Goal: Task Accomplishment & Management: Manage account settings

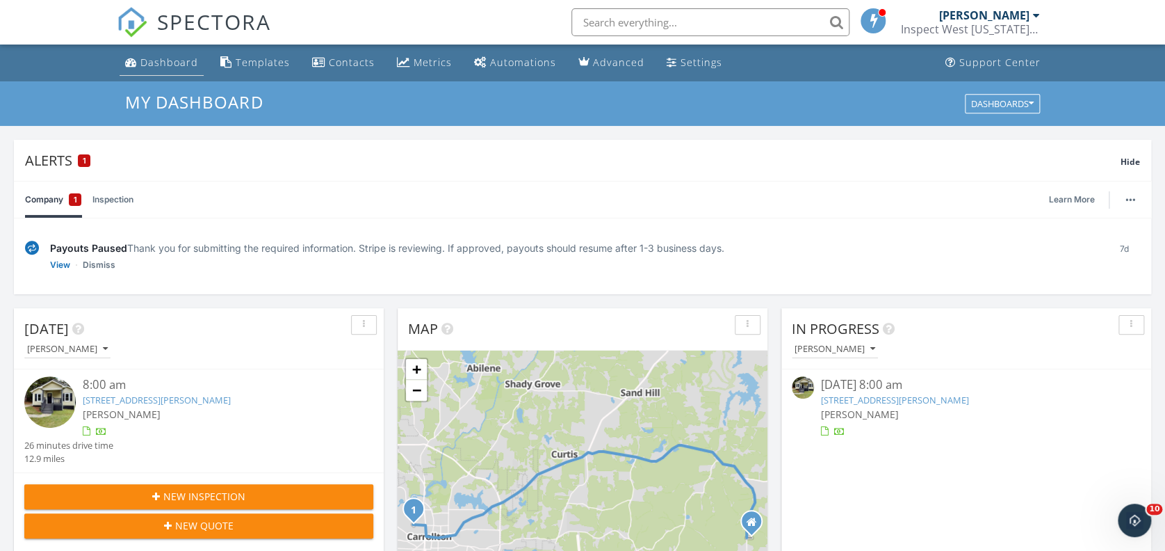
click at [159, 69] on link "Dashboard" at bounding box center [162, 63] width 84 height 26
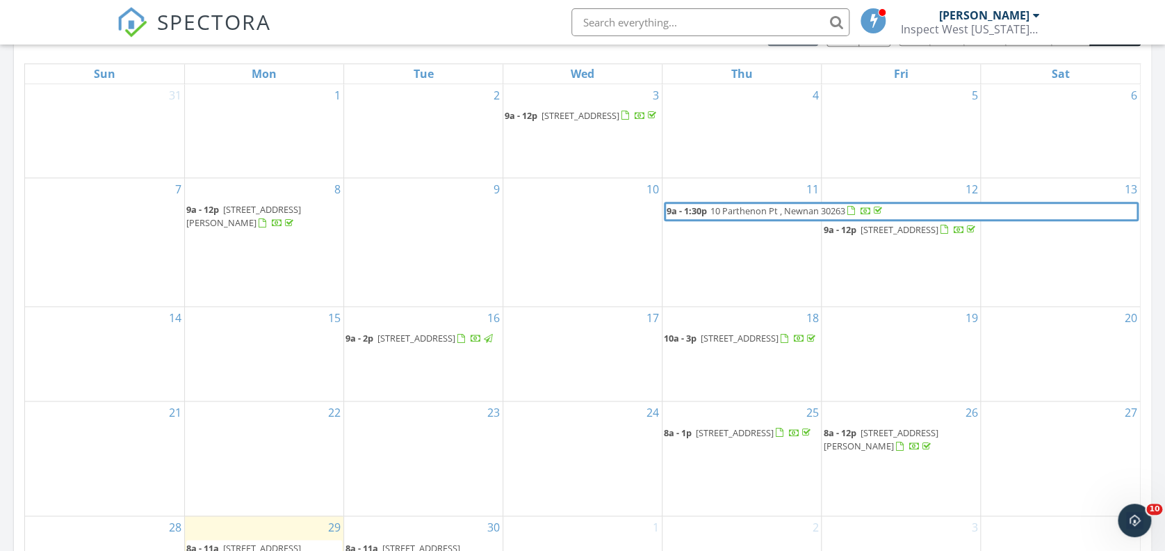
scroll to position [765, 0]
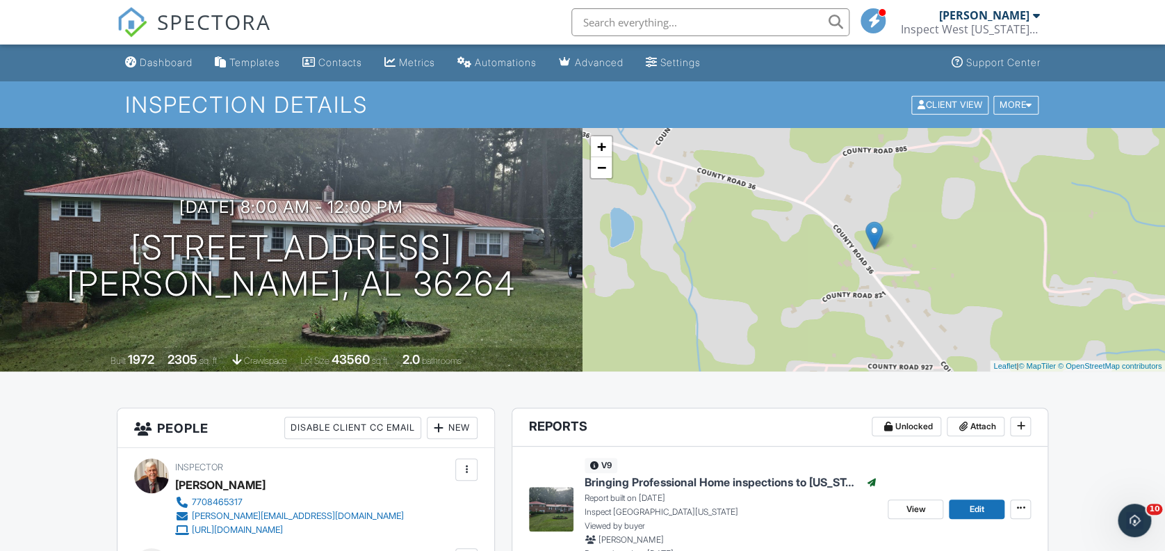
click at [674, 485] on span "Bringing Professional Home inspections to [US_STATE] Customers." at bounding box center [722, 481] width 275 height 15
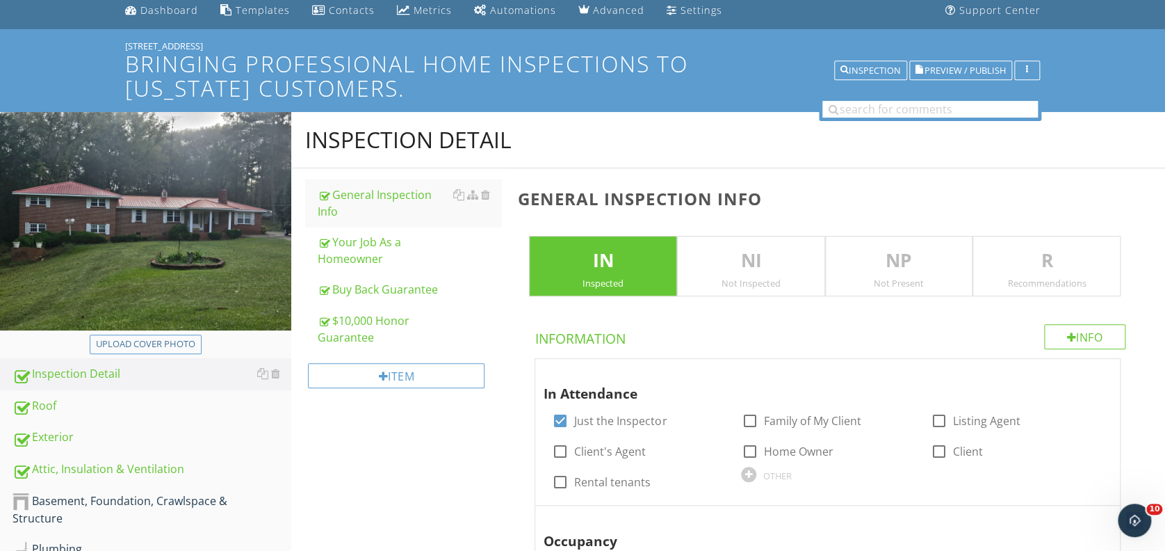
scroll to position [60, 0]
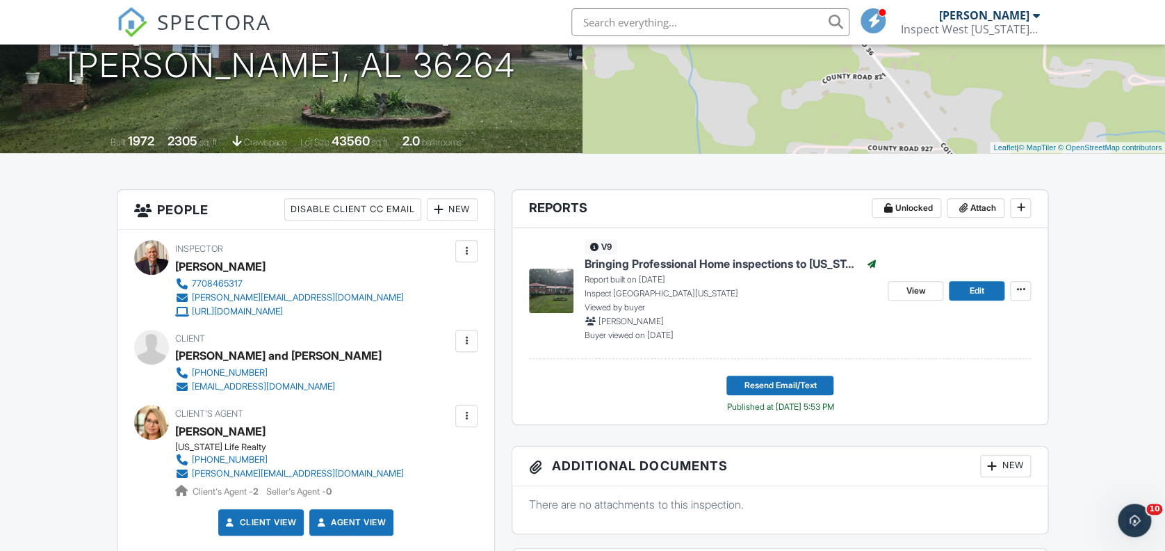
click at [651, 266] on span "Bringing Professional Home inspections to Georgia Customers." at bounding box center [722, 263] width 275 height 15
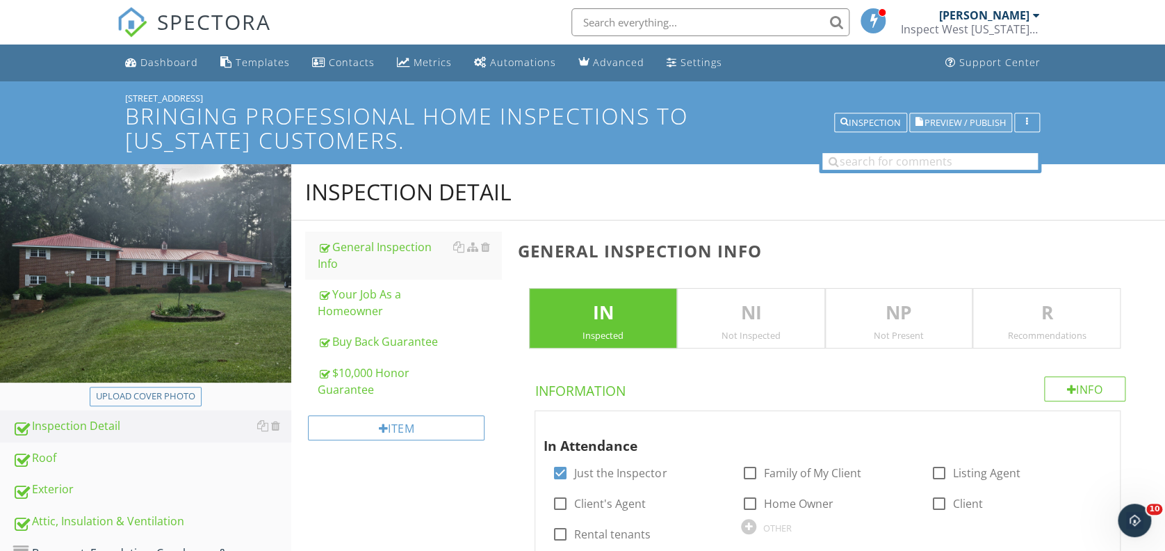
click at [940, 127] on span "Preview / Publish" at bounding box center [965, 122] width 81 height 9
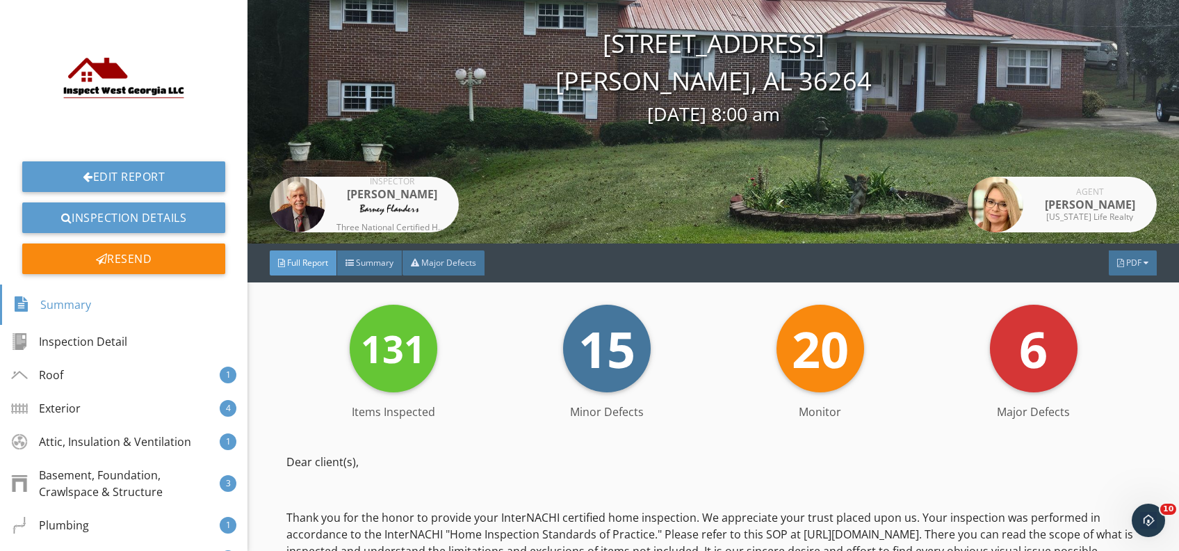
scroll to position [120, 0]
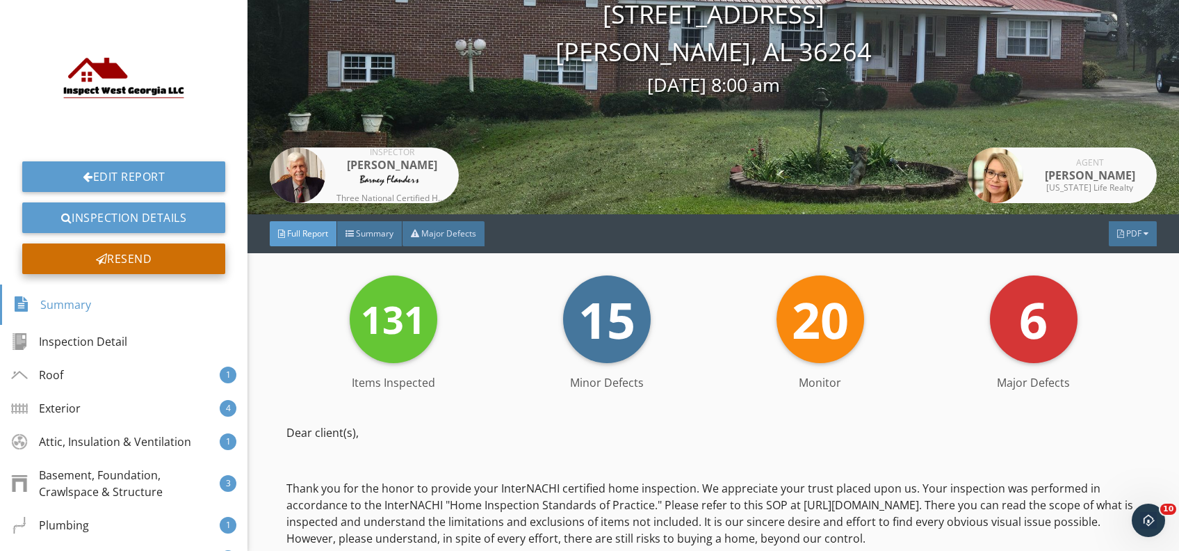
click at [140, 258] on div "Resend" at bounding box center [123, 258] width 203 height 31
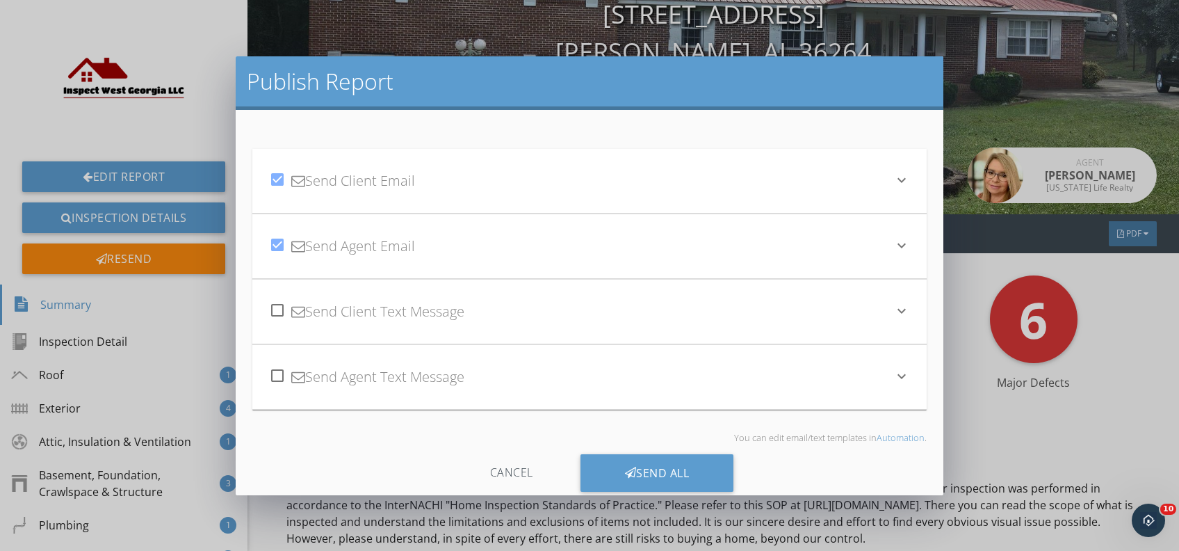
click at [349, 179] on div "check_box Send Client Email" at bounding box center [581, 180] width 624 height 47
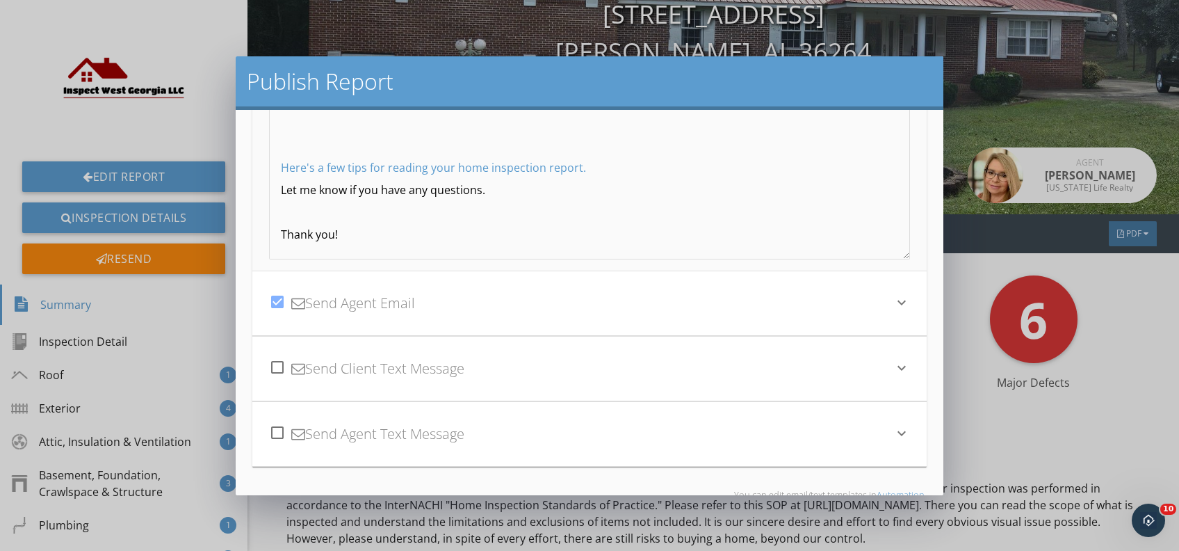
scroll to position [333, 0]
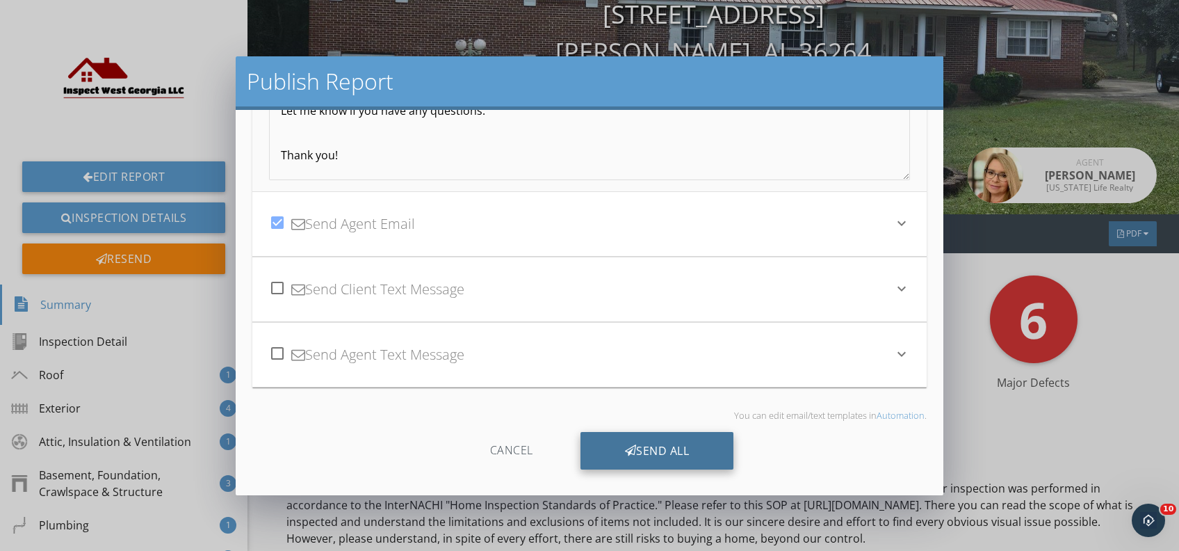
click at [651, 449] on div "Send All" at bounding box center [658, 451] width 154 height 38
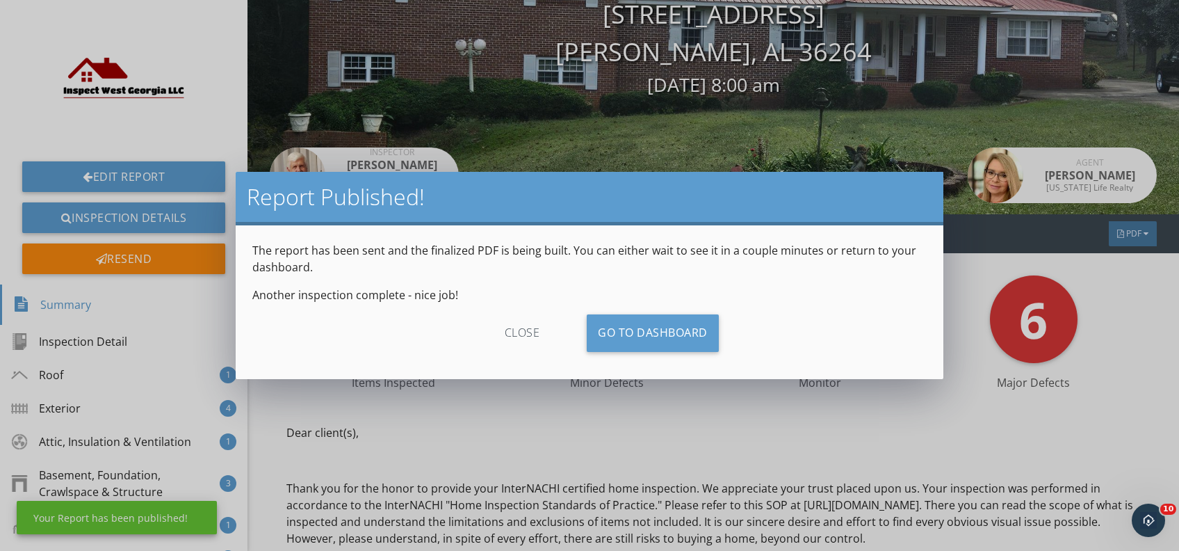
scroll to position [180, 0]
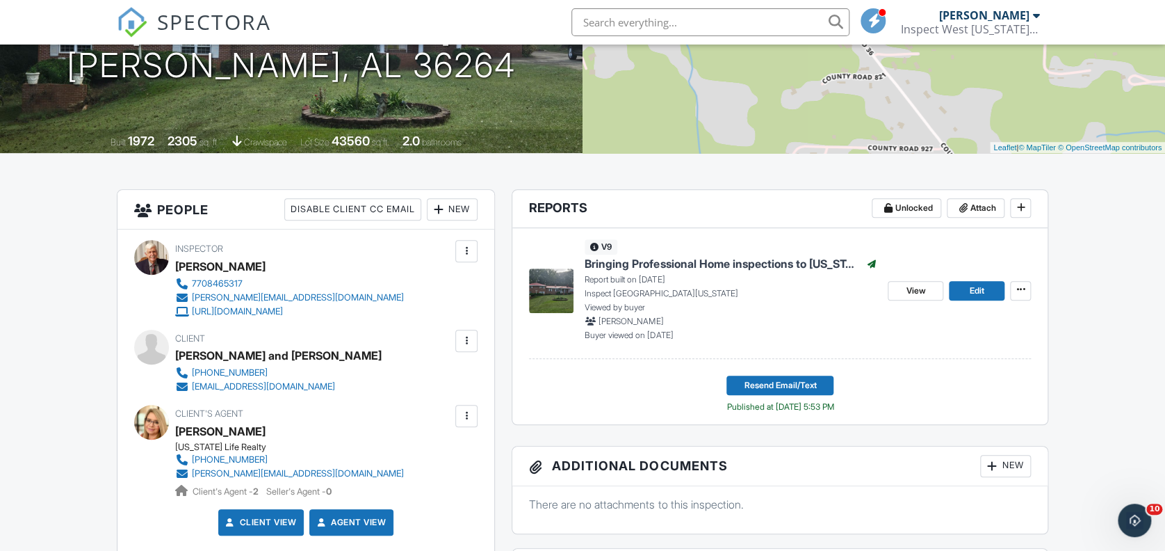
click at [473, 348] on div at bounding box center [466, 341] width 22 height 22
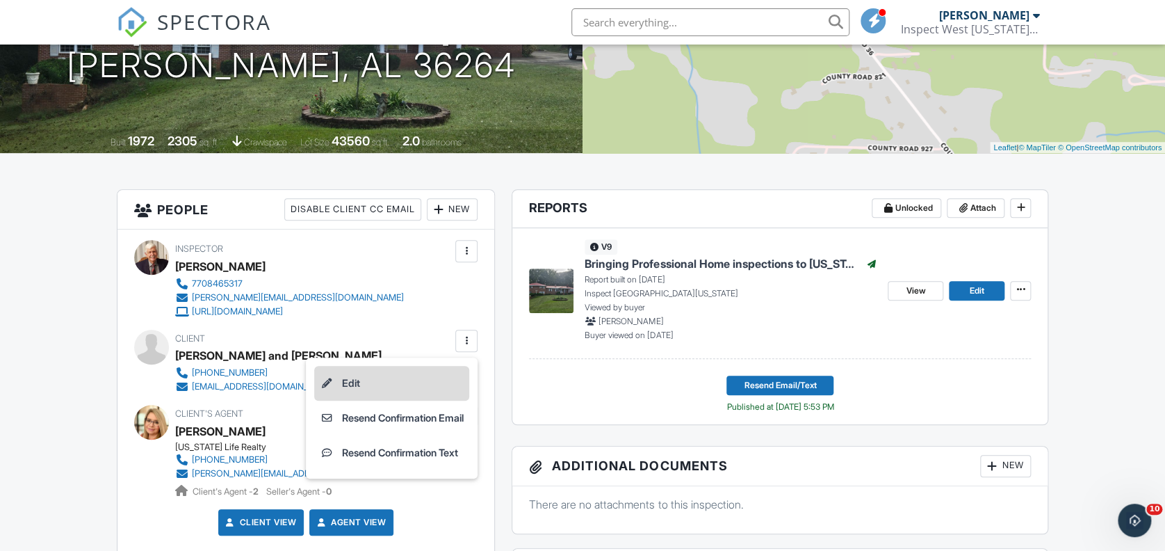
click at [348, 381] on li "Edit" at bounding box center [391, 383] width 155 height 35
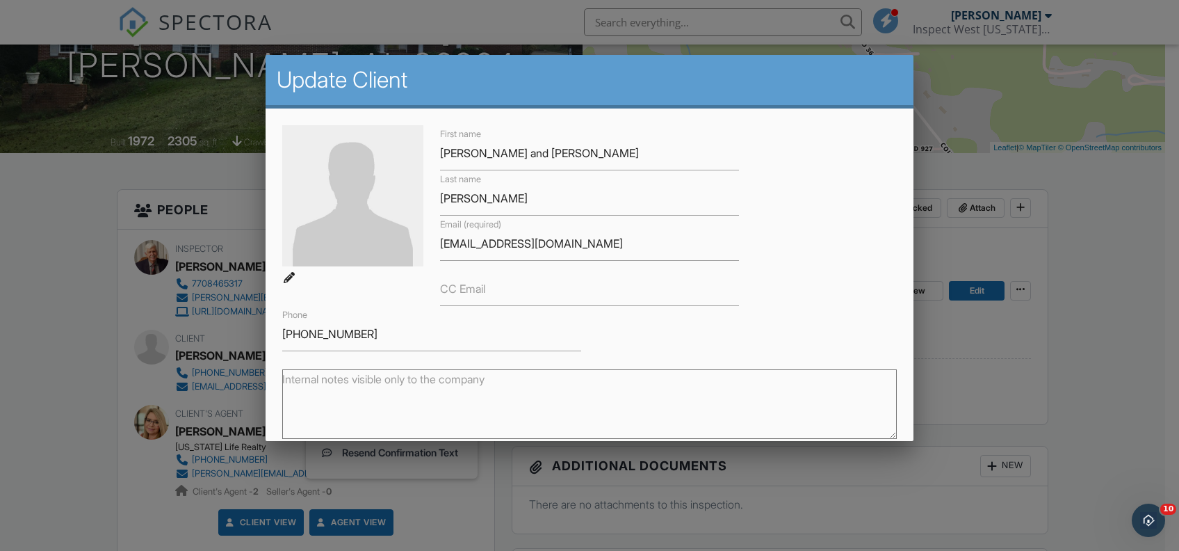
click at [460, 290] on label "CC Email" at bounding box center [462, 288] width 45 height 15
click at [460, 290] on input "CC Email" at bounding box center [589, 289] width 299 height 34
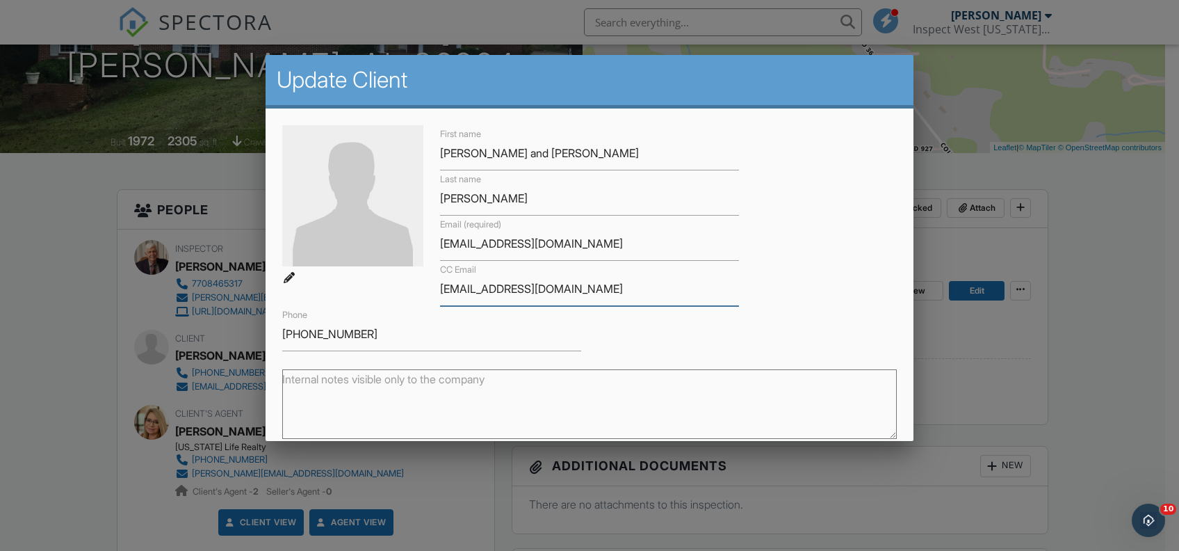
type input "lynvaughn1962@gmail.com"
click at [823, 548] on input "Save" at bounding box center [860, 560] width 74 height 25
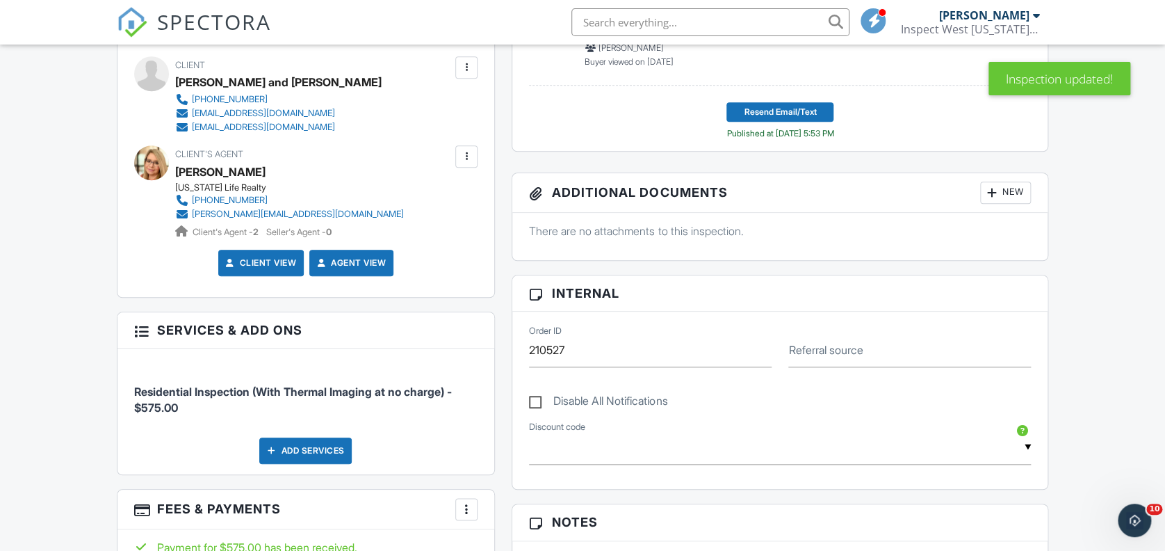
scroll to position [463, 0]
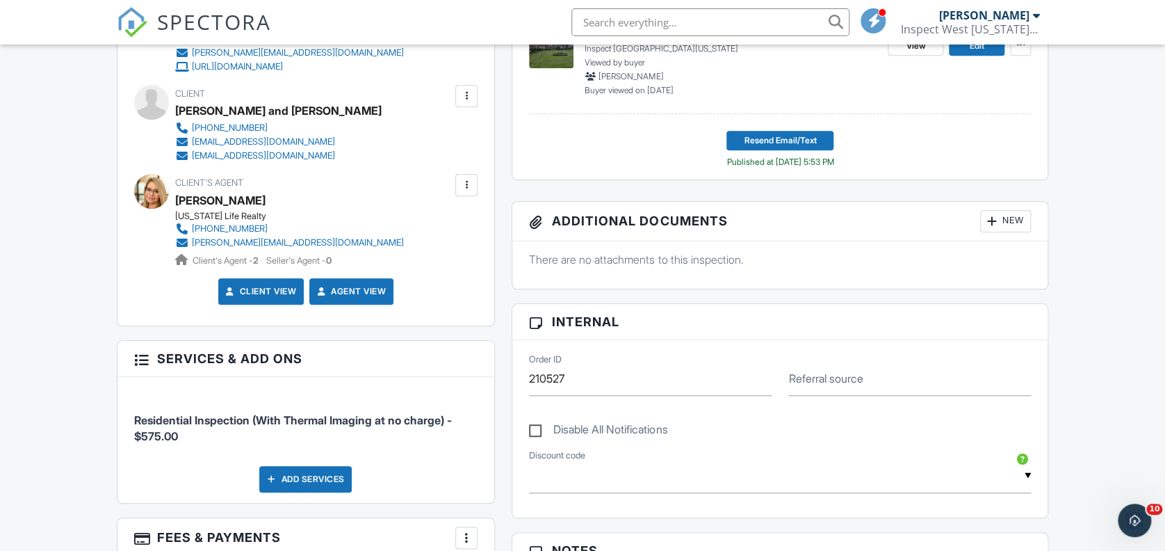
click at [284, 156] on div "[EMAIL_ADDRESS][DOMAIN_NAME]" at bounding box center [263, 155] width 143 height 11
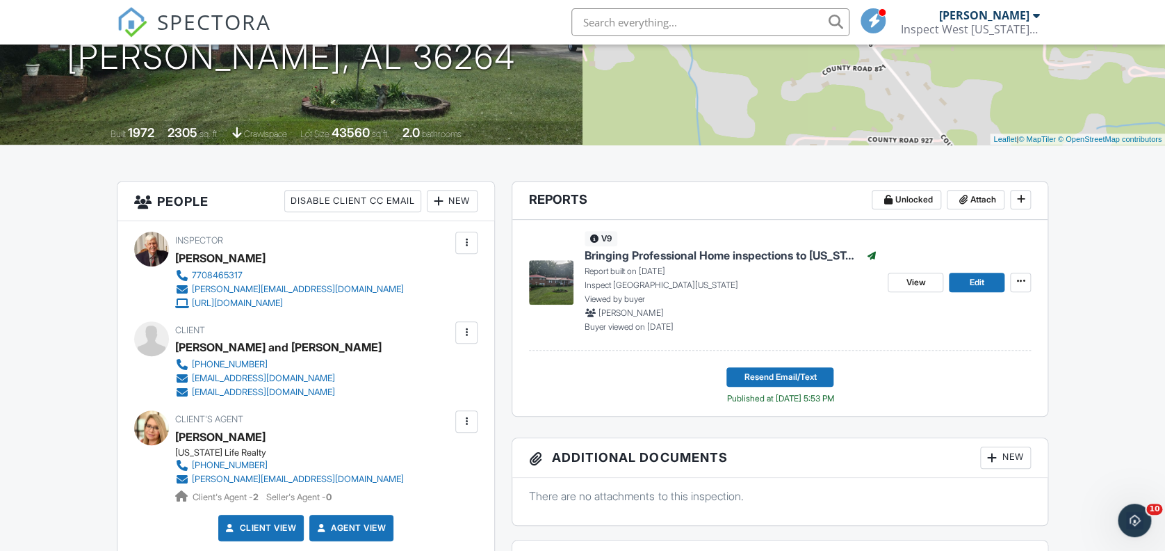
scroll to position [185, 0]
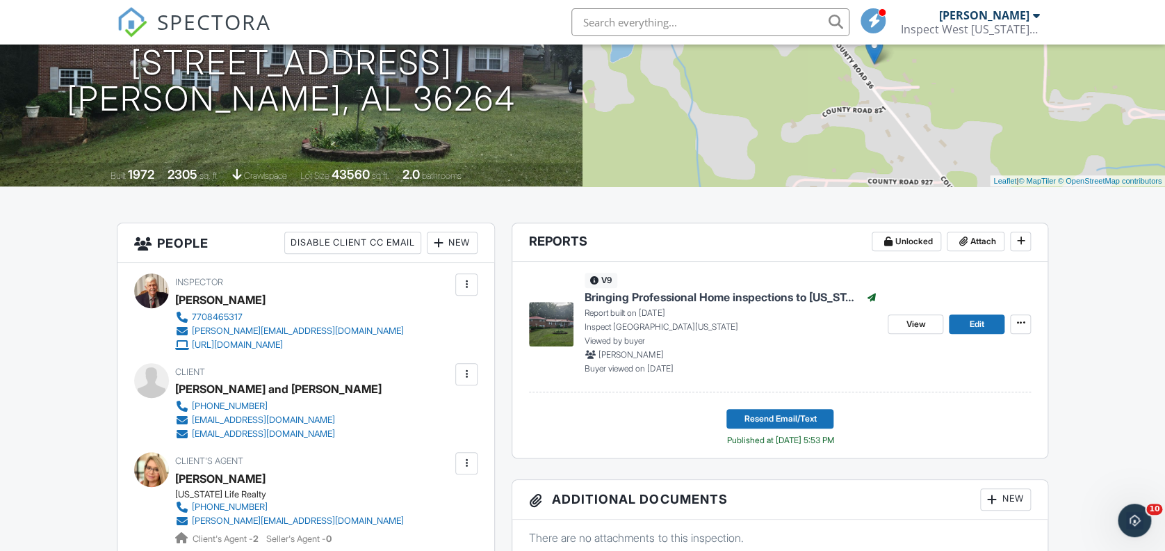
click at [663, 294] on span "Bringing Professional Home inspections to [US_STATE] Customers." at bounding box center [722, 296] width 275 height 15
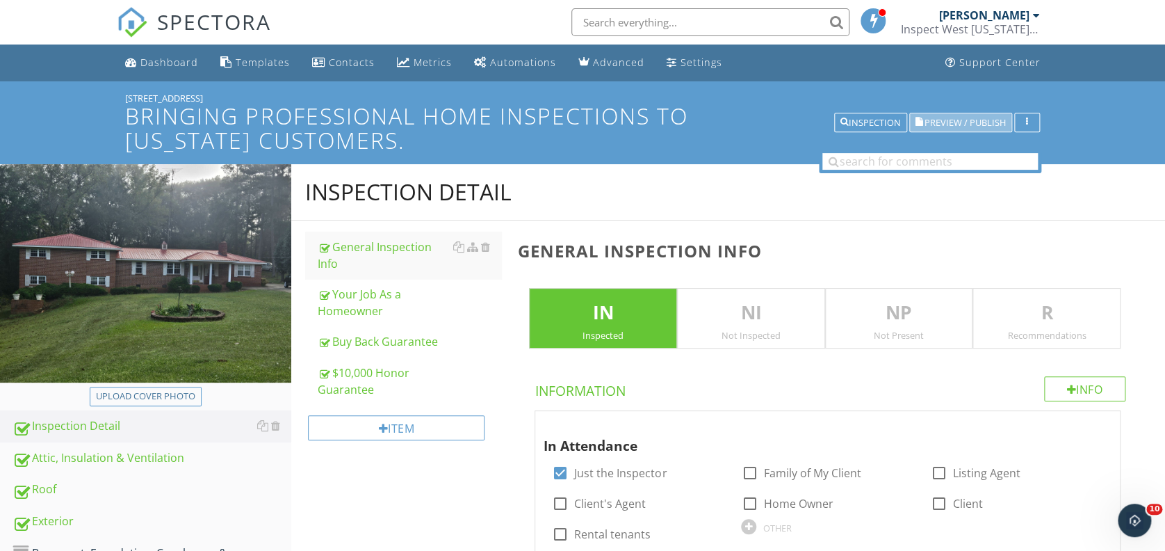
click at [940, 123] on span "Preview / Publish" at bounding box center [965, 122] width 81 height 9
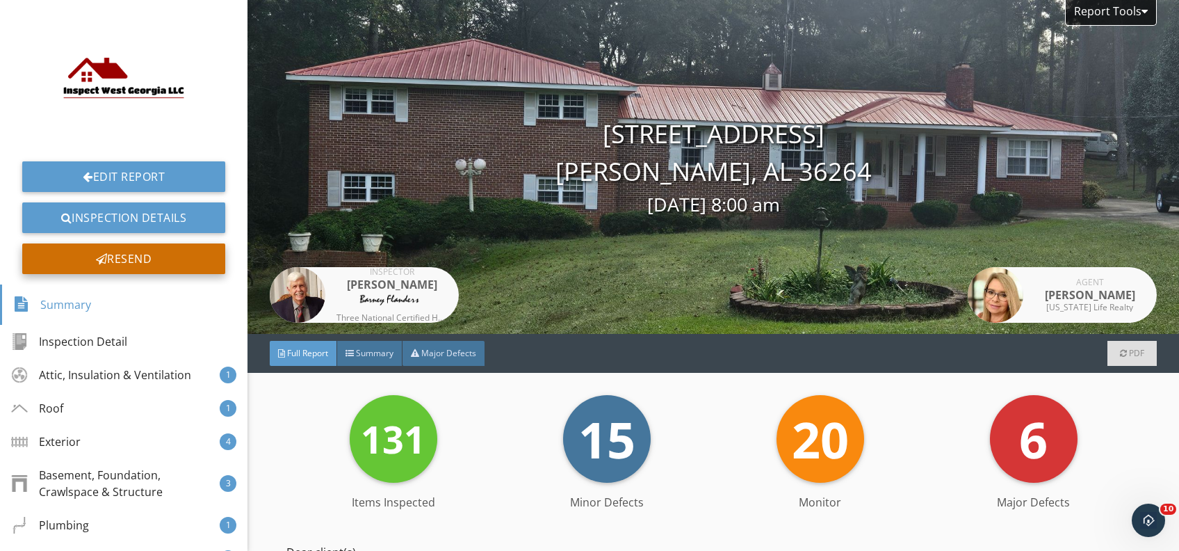
click at [118, 261] on div "Resend" at bounding box center [123, 258] width 203 height 31
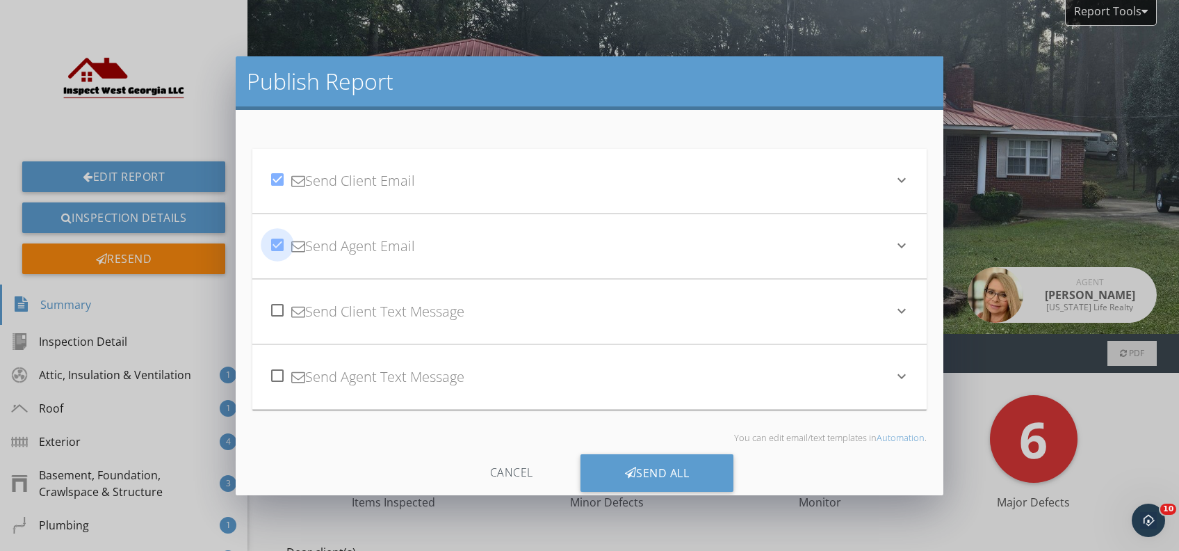
click at [278, 239] on div at bounding box center [278, 245] width 24 height 24
checkbox input "false"
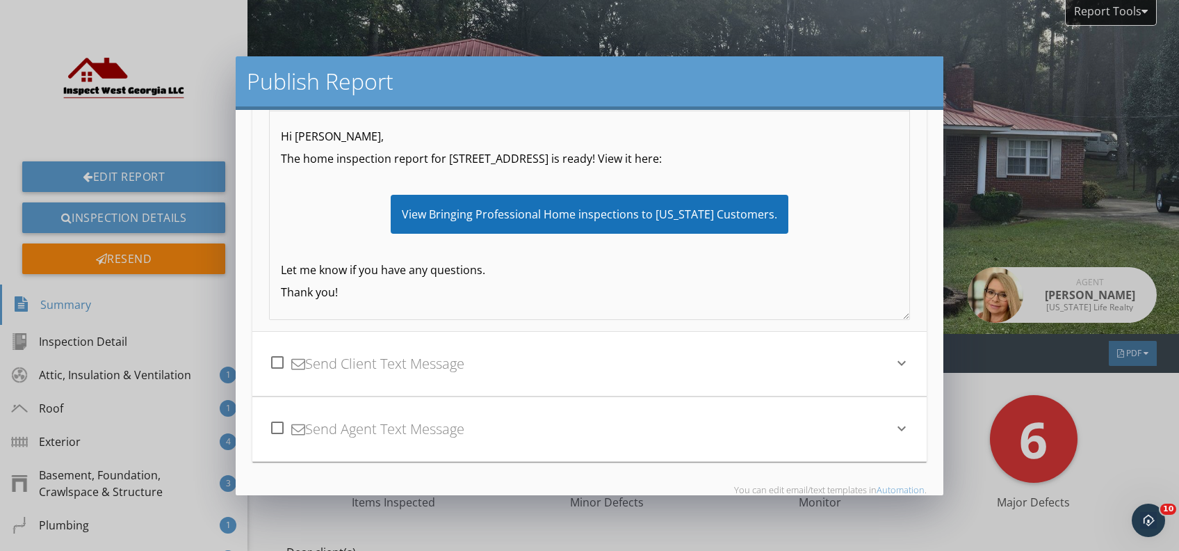
scroll to position [333, 0]
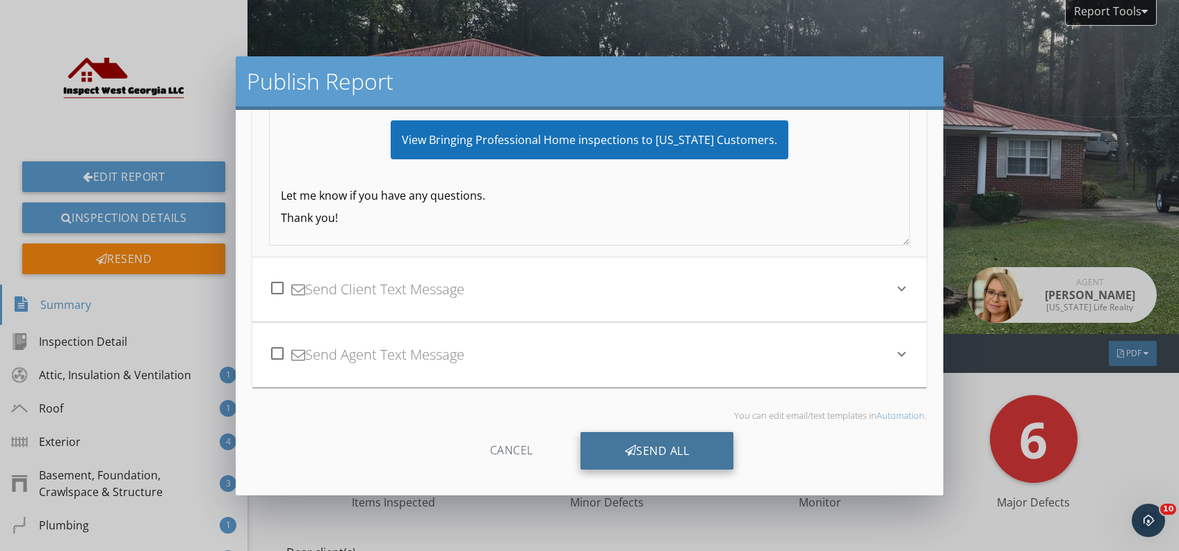
click at [661, 447] on div "Send All" at bounding box center [658, 451] width 154 height 38
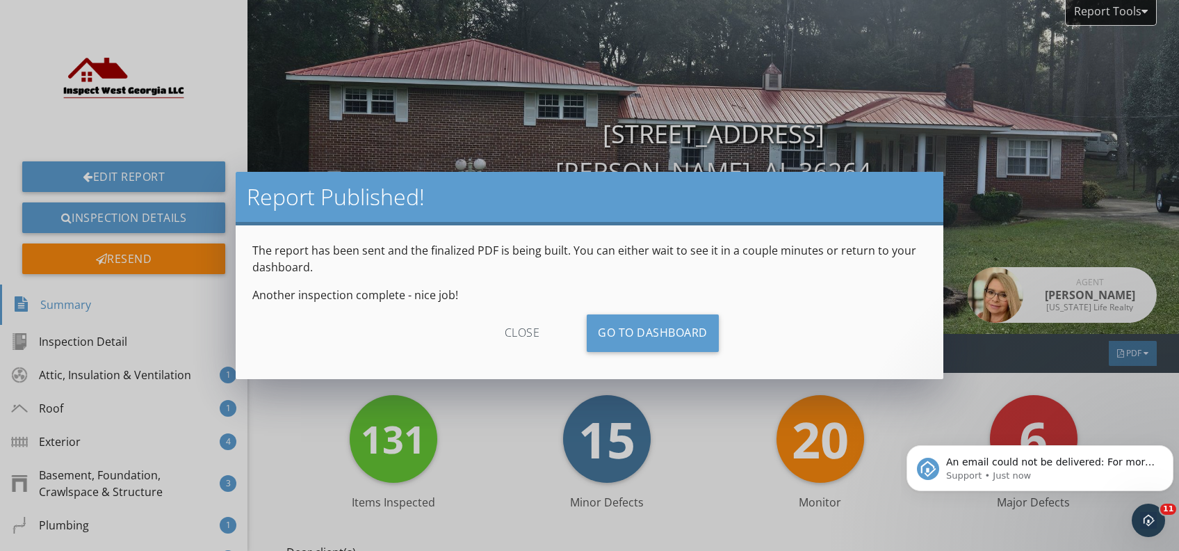
scroll to position [0, 0]
click at [512, 325] on div "close" at bounding box center [522, 333] width 124 height 38
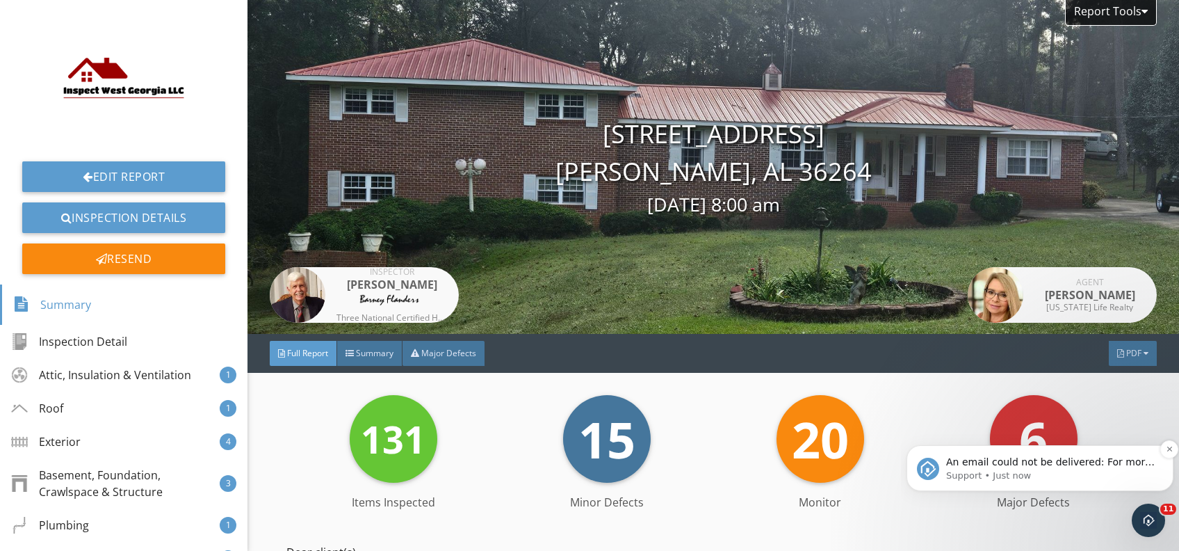
click at [1019, 461] on span "An email could not be delivered: For more information, view Why emails don't ge…" at bounding box center [1050, 475] width 209 height 39
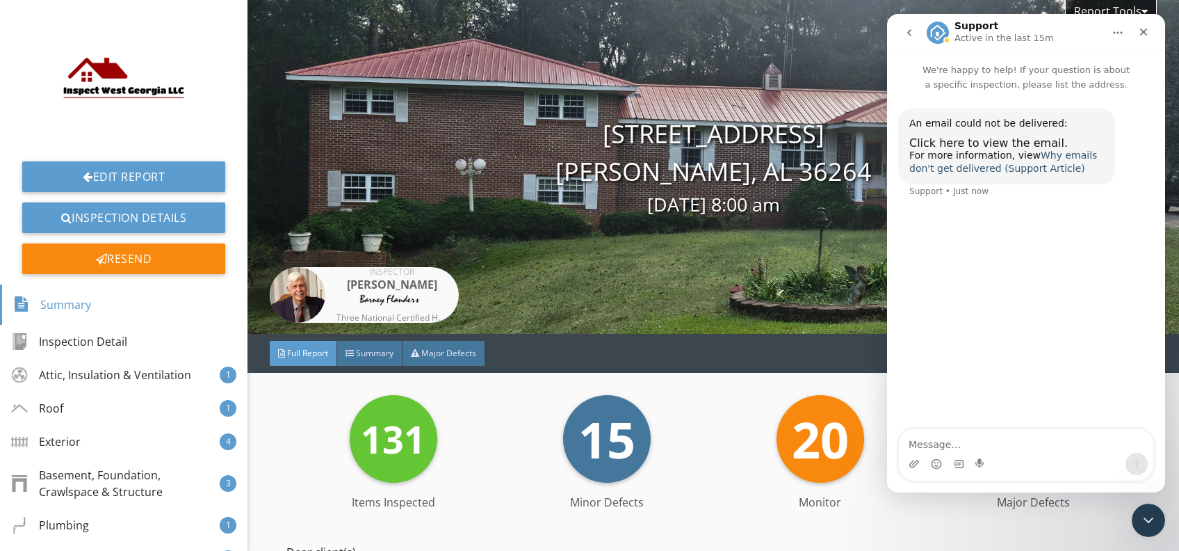
click at [961, 170] on link "Why emails don't get delivered (Support Article)" at bounding box center [1003, 161] width 188 height 25
click at [964, 146] on span "Click here to view the email." at bounding box center [988, 142] width 159 height 13
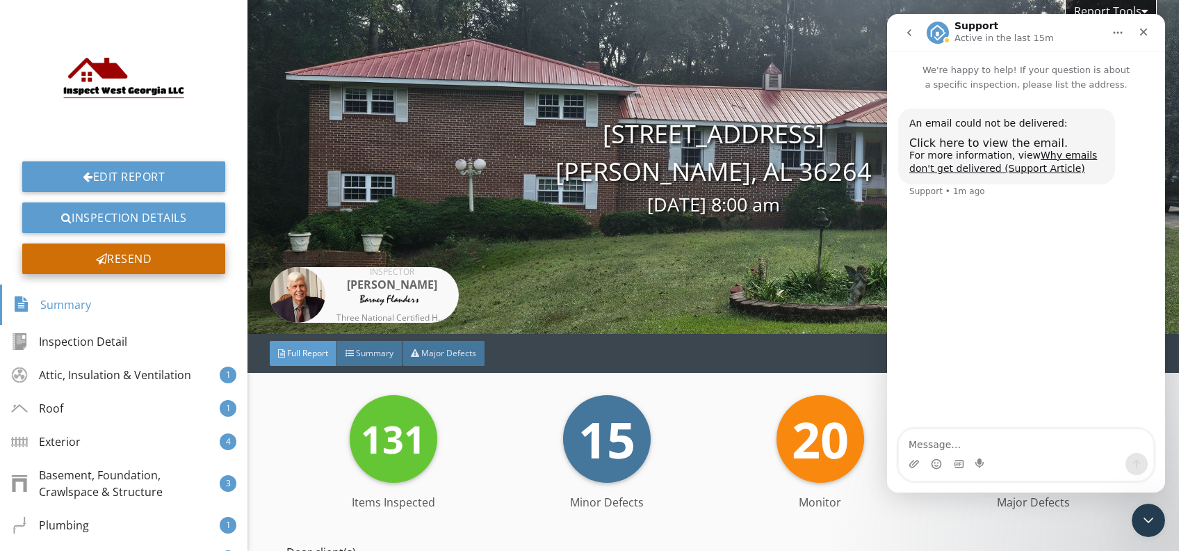
click at [143, 256] on div "Resend" at bounding box center [123, 258] width 203 height 31
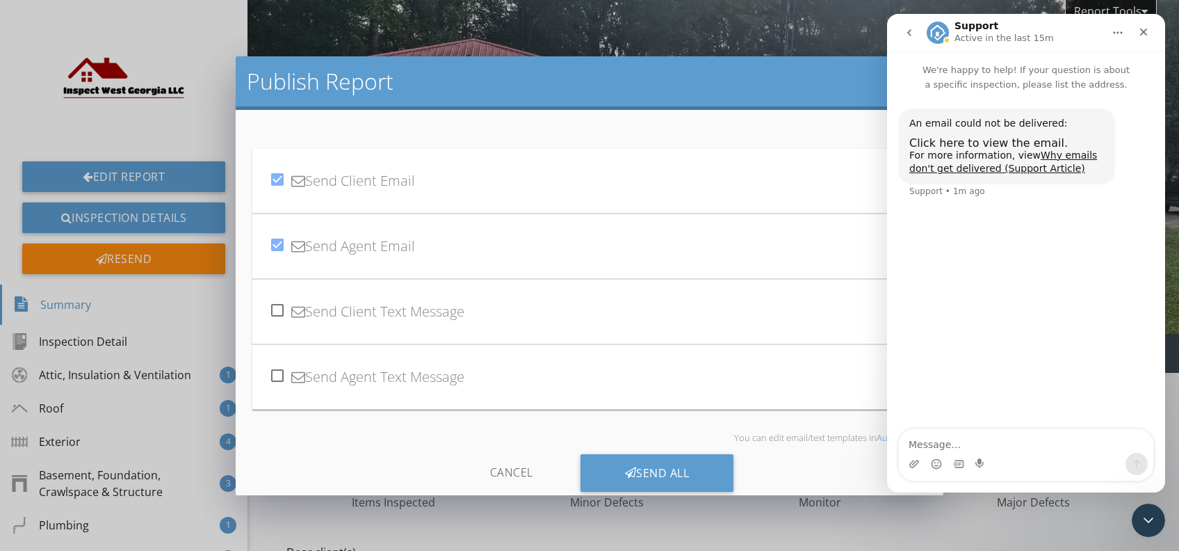
click at [278, 245] on div at bounding box center [278, 245] width 24 height 24
checkbox input "false"
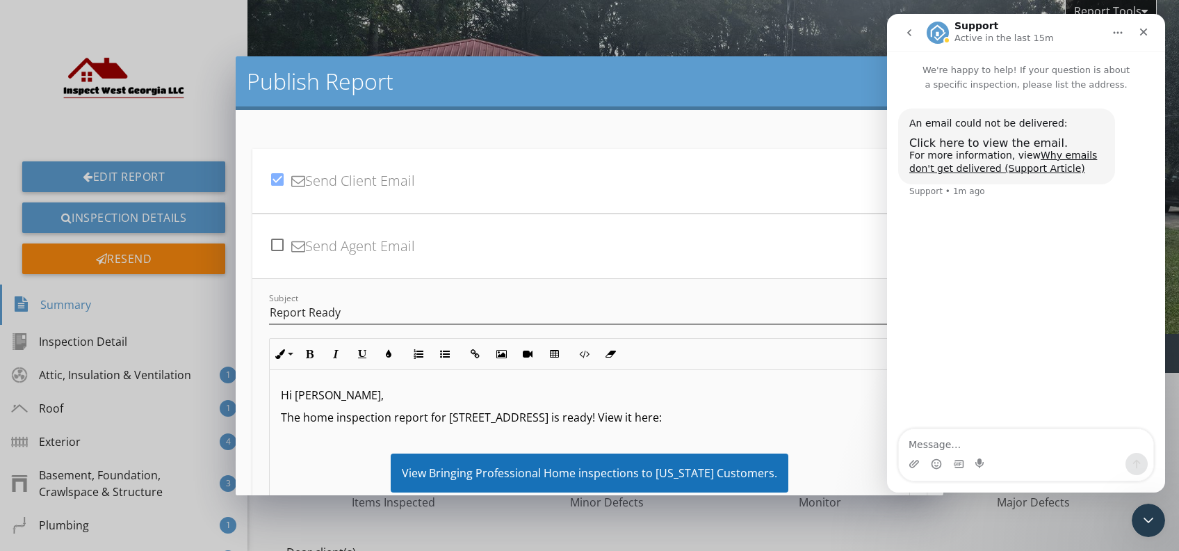
click at [367, 182] on div "check_box Send Client Email" at bounding box center [581, 180] width 624 height 47
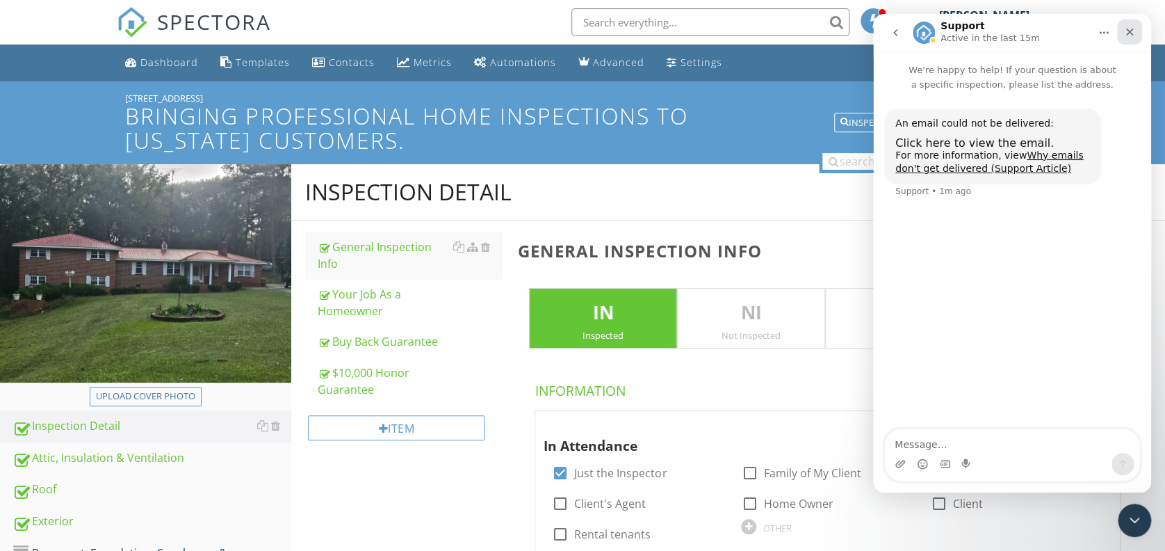
click at [1129, 35] on icon "Close" at bounding box center [1129, 31] width 11 height 11
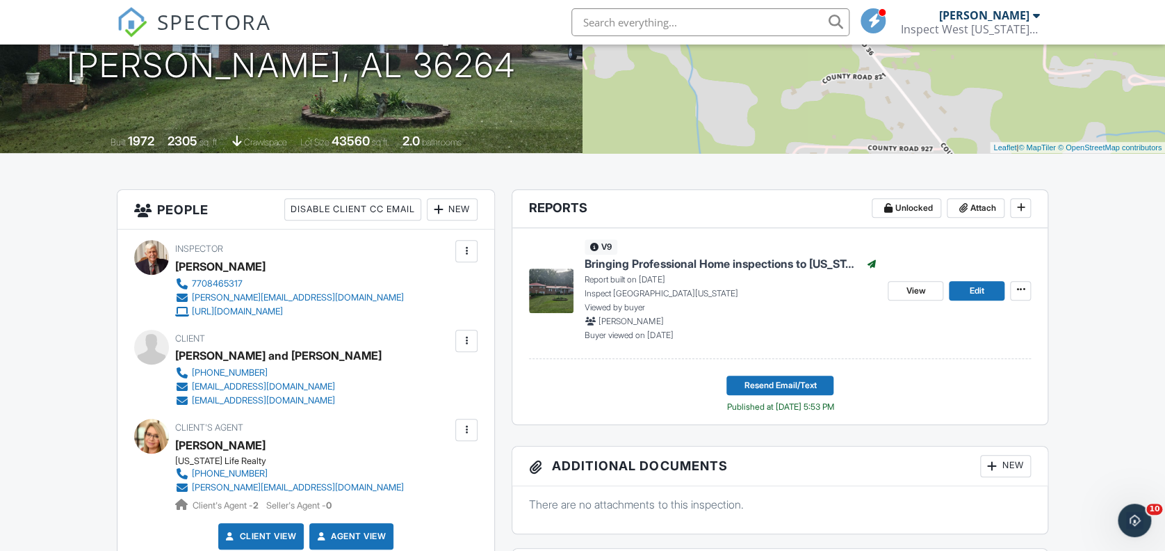
click at [467, 339] on div at bounding box center [467, 341] width 14 height 14
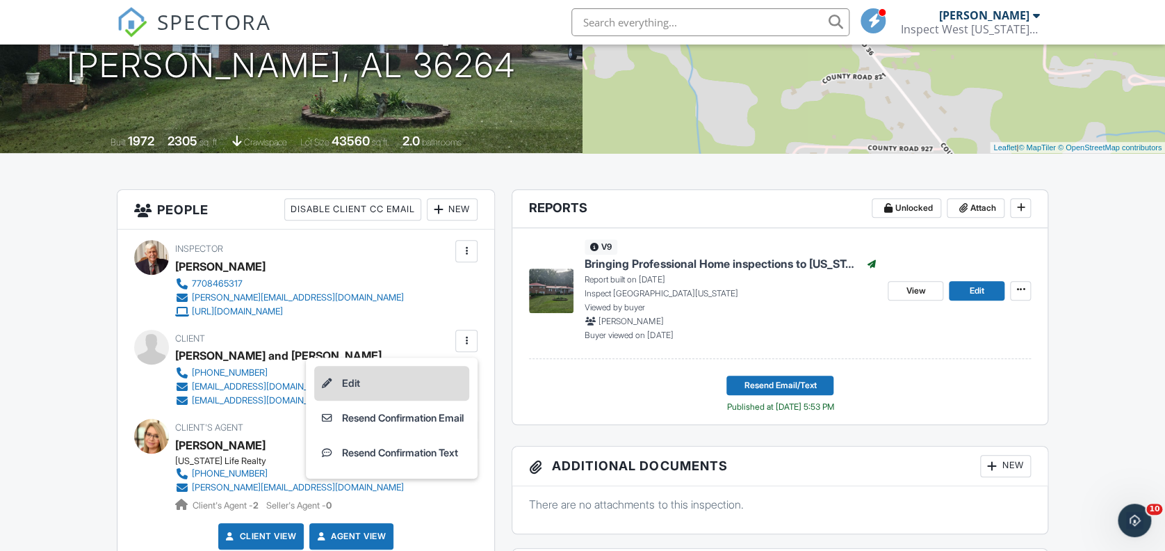
click at [348, 380] on li "Edit" at bounding box center [391, 383] width 155 height 35
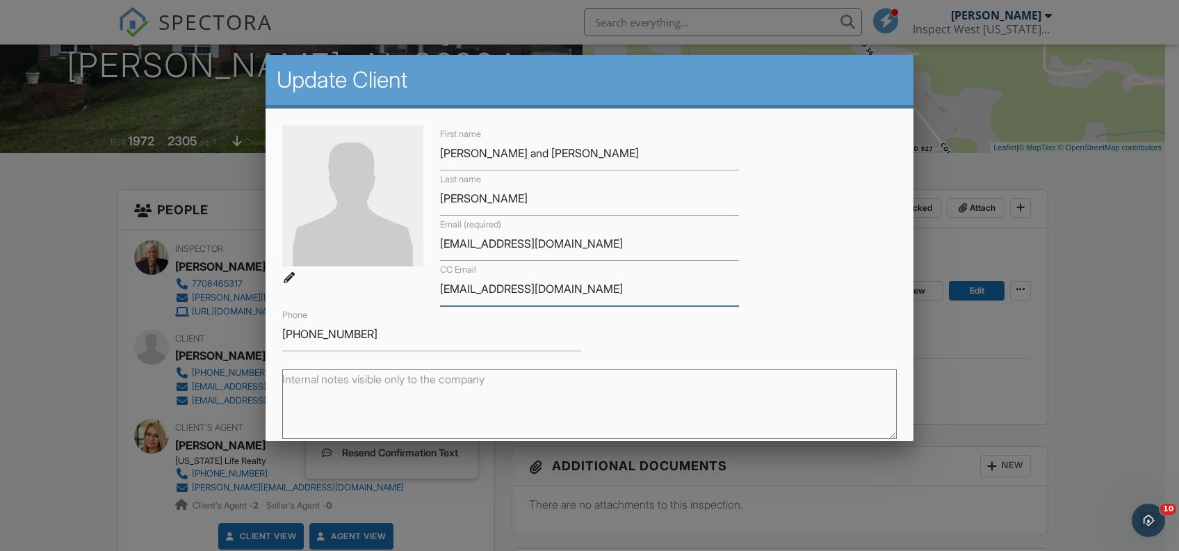
click at [483, 293] on input "lynvaughn1962@gmail.com" at bounding box center [589, 289] width 299 height 34
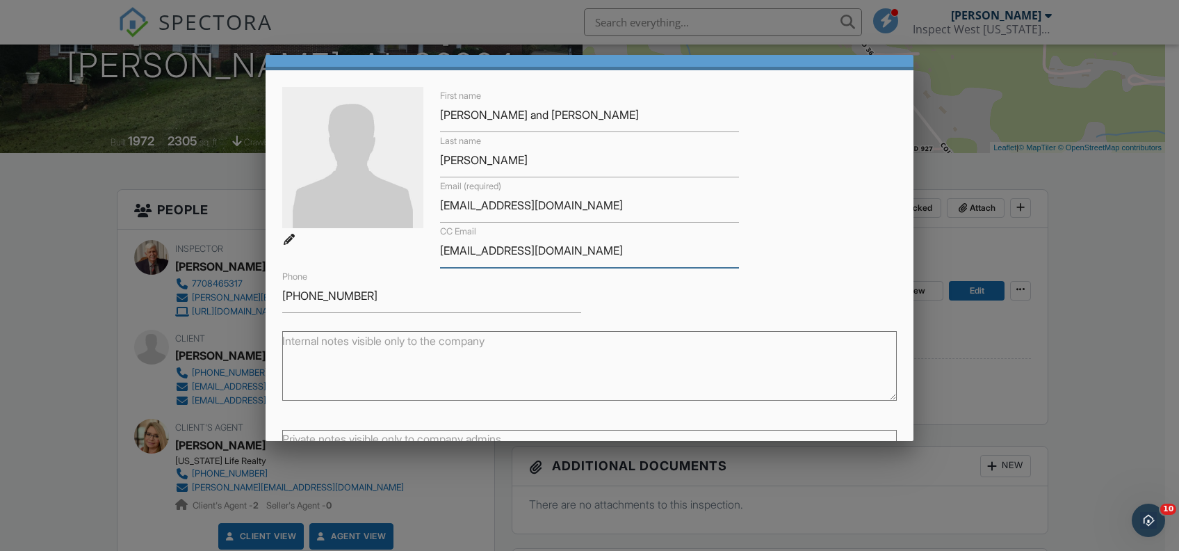
scroll to position [159, 0]
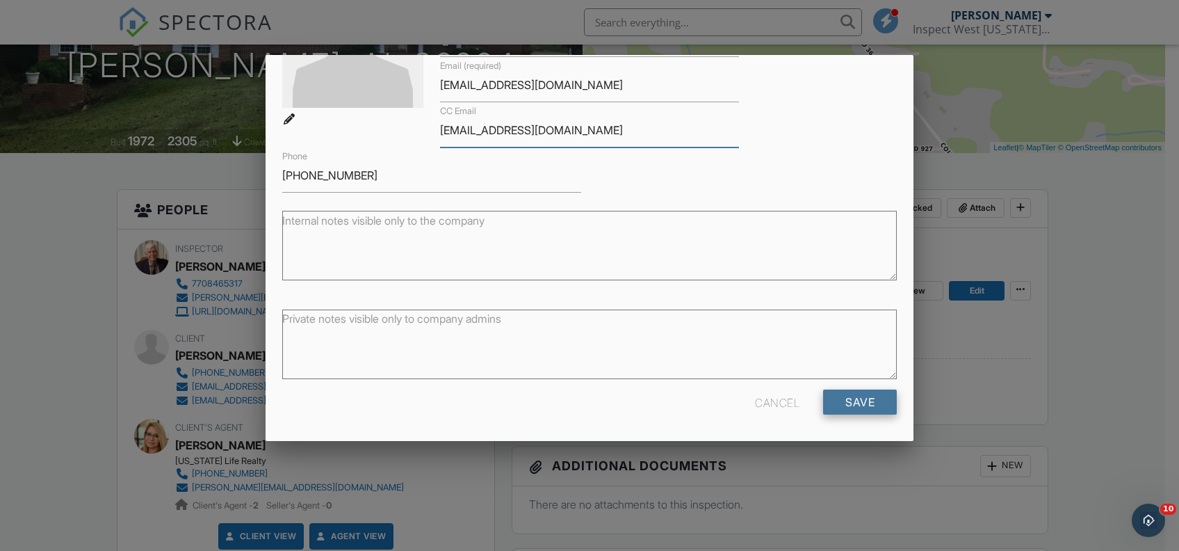
type input "lynvaughan1962@gmail.com"
click at [854, 400] on input "Save" at bounding box center [860, 401] width 74 height 25
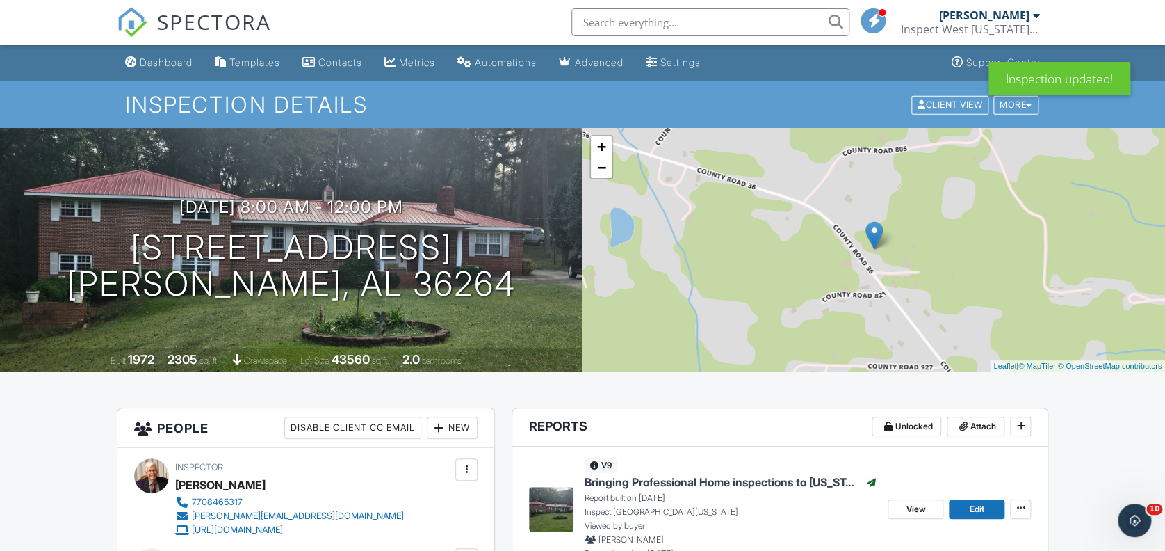
click at [663, 479] on span "Bringing Professional Home inspections to [US_STATE] Customers." at bounding box center [722, 481] width 275 height 15
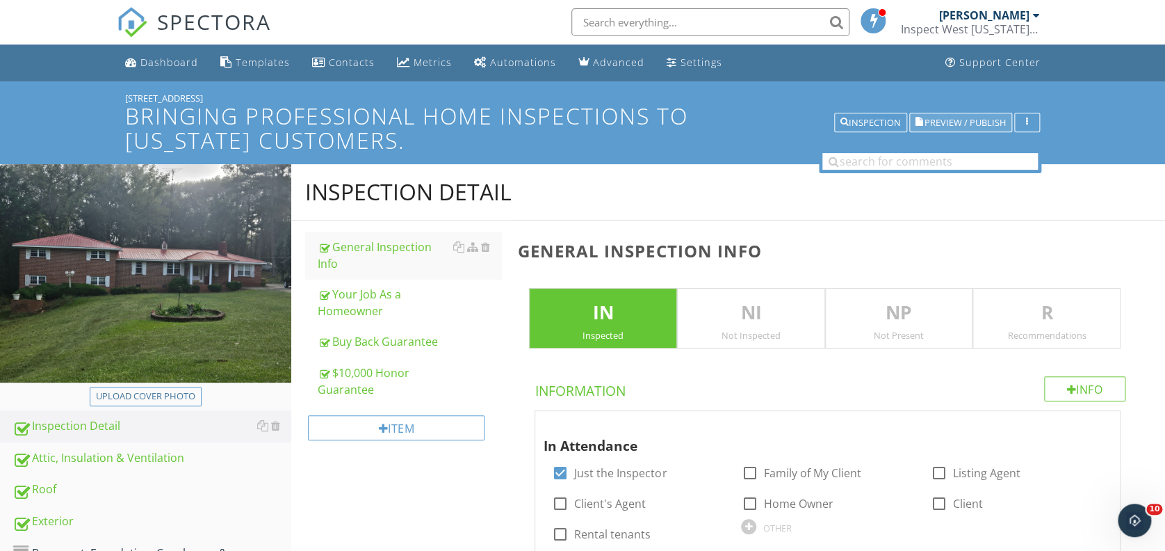
click at [939, 127] on span "Preview / Publish" at bounding box center [965, 122] width 81 height 9
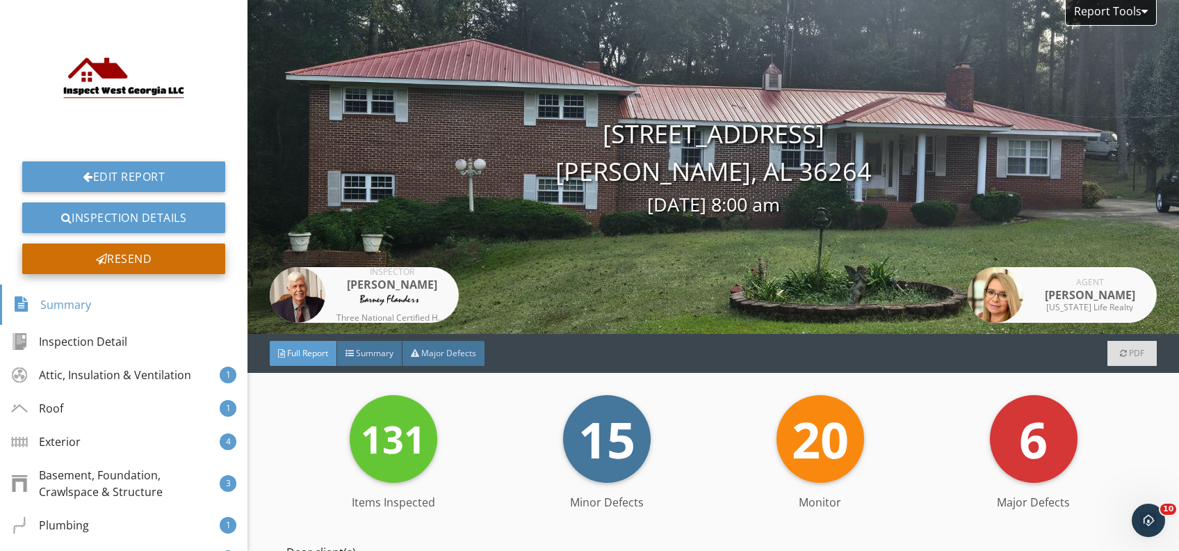
click at [112, 266] on div "Resend" at bounding box center [123, 258] width 203 height 31
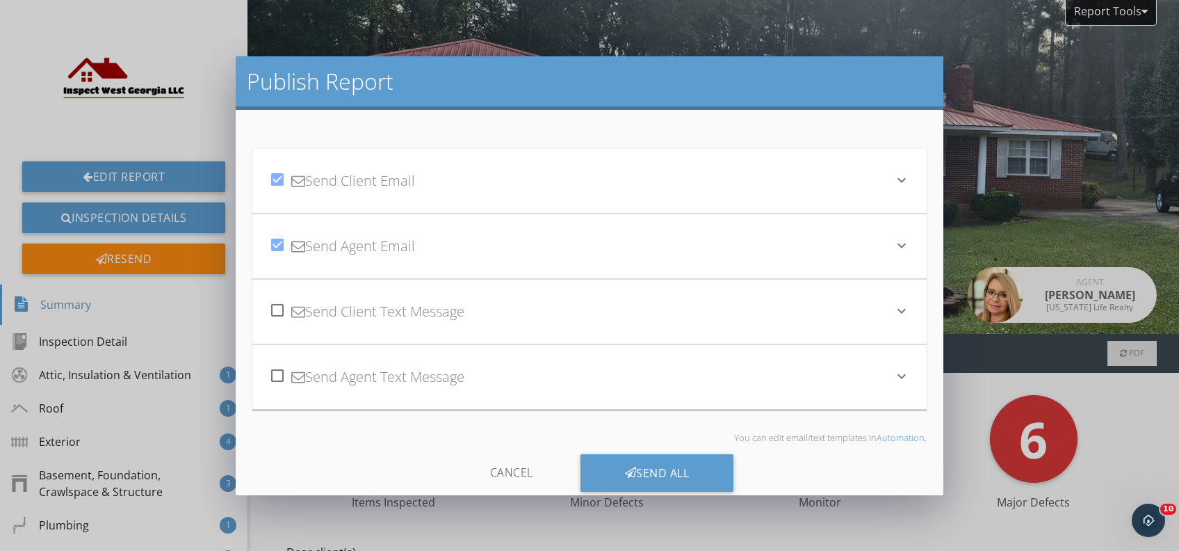
click at [277, 242] on div at bounding box center [278, 245] width 24 height 24
checkbox input "false"
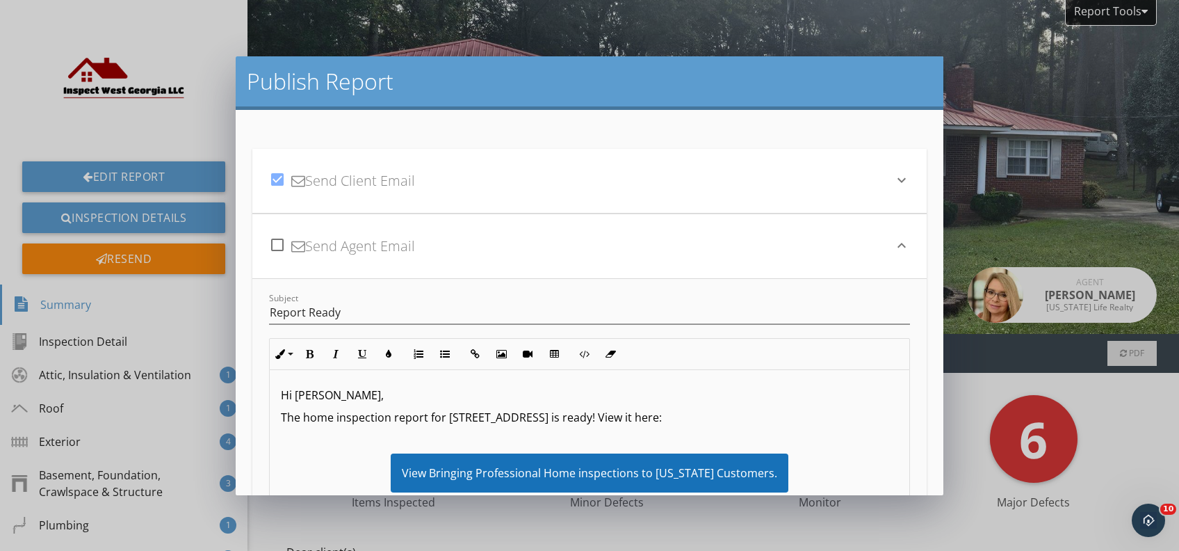
click at [467, 184] on div "check_box Send Client Email" at bounding box center [581, 180] width 624 height 47
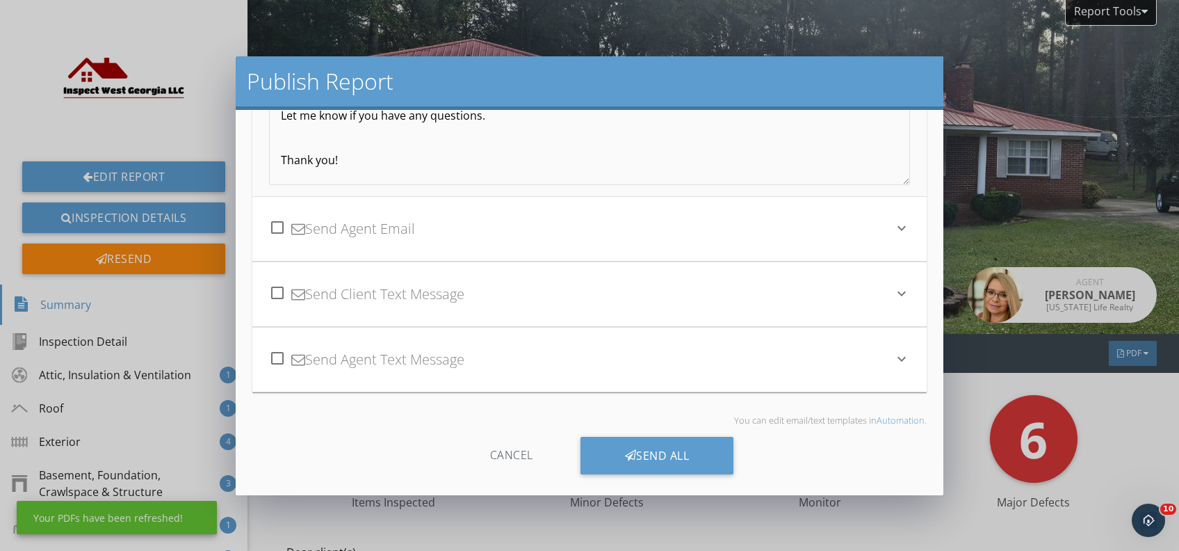
scroll to position [333, 0]
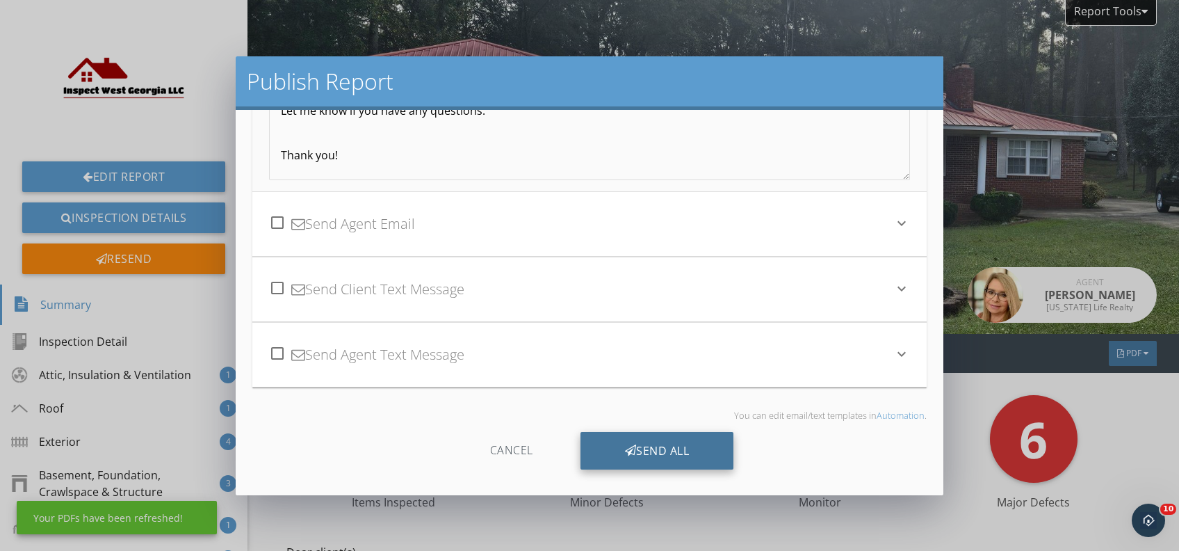
click at [673, 451] on div "Send All" at bounding box center [658, 451] width 154 height 38
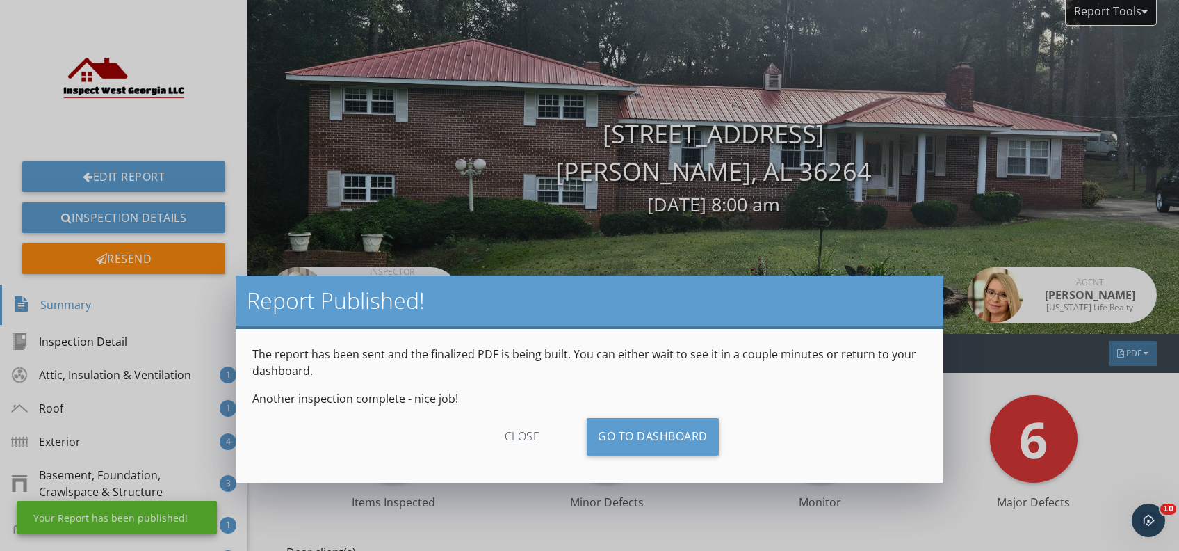
scroll to position [180, 0]
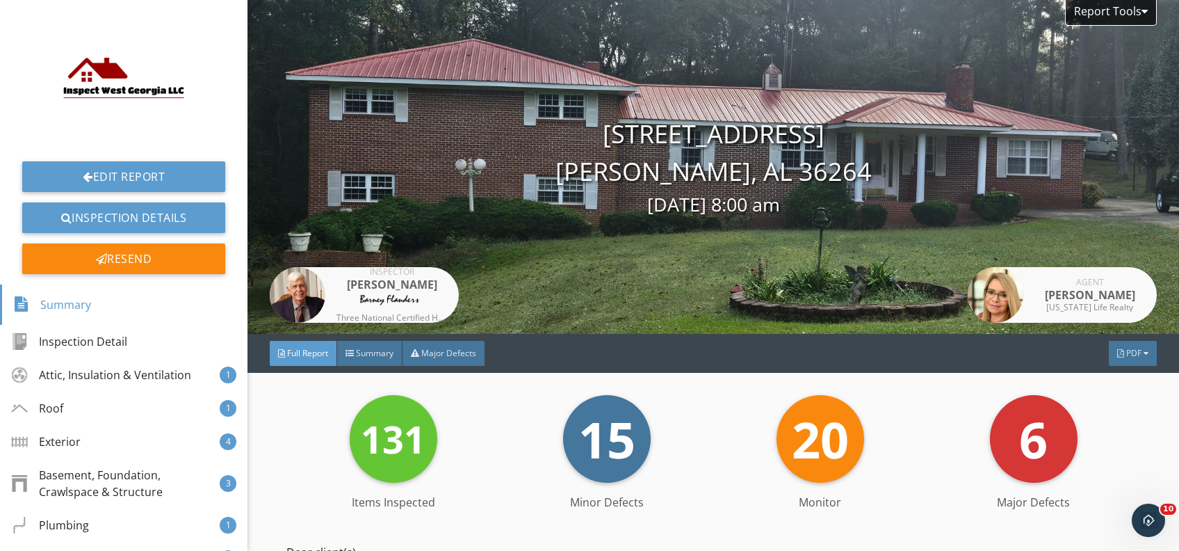
click at [1116, 362] on div "Report Published! The report has been sent and the finalized PDF is being built…" at bounding box center [589, 275] width 1179 height 551
click at [1117, 352] on div at bounding box center [1120, 353] width 7 height 8
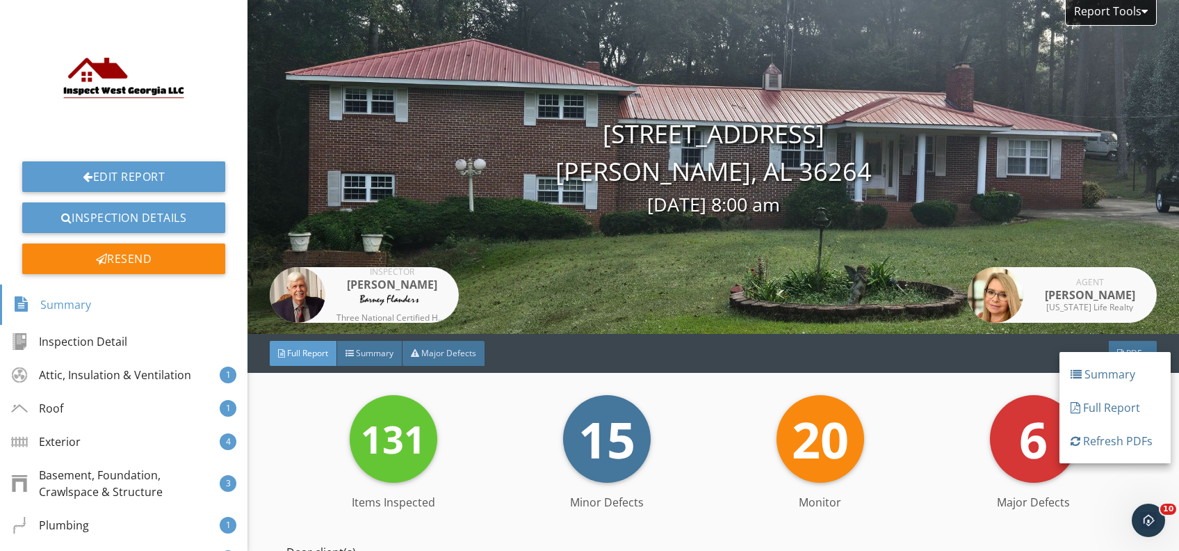
click at [1071, 408] on div at bounding box center [1076, 407] width 10 height 11
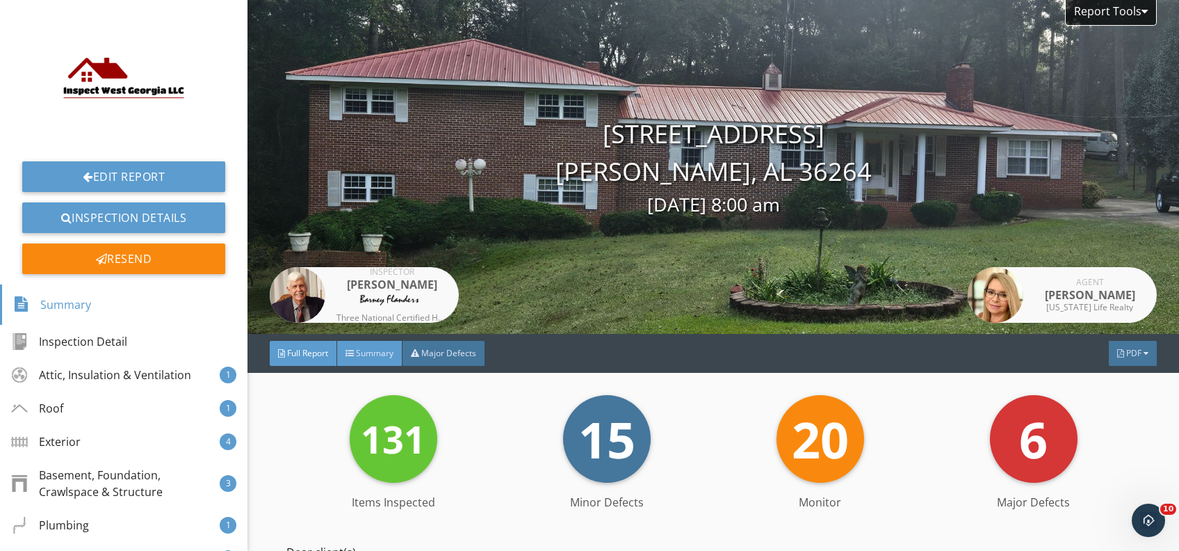
click at [373, 355] on span "Summary" at bounding box center [375, 353] width 38 height 12
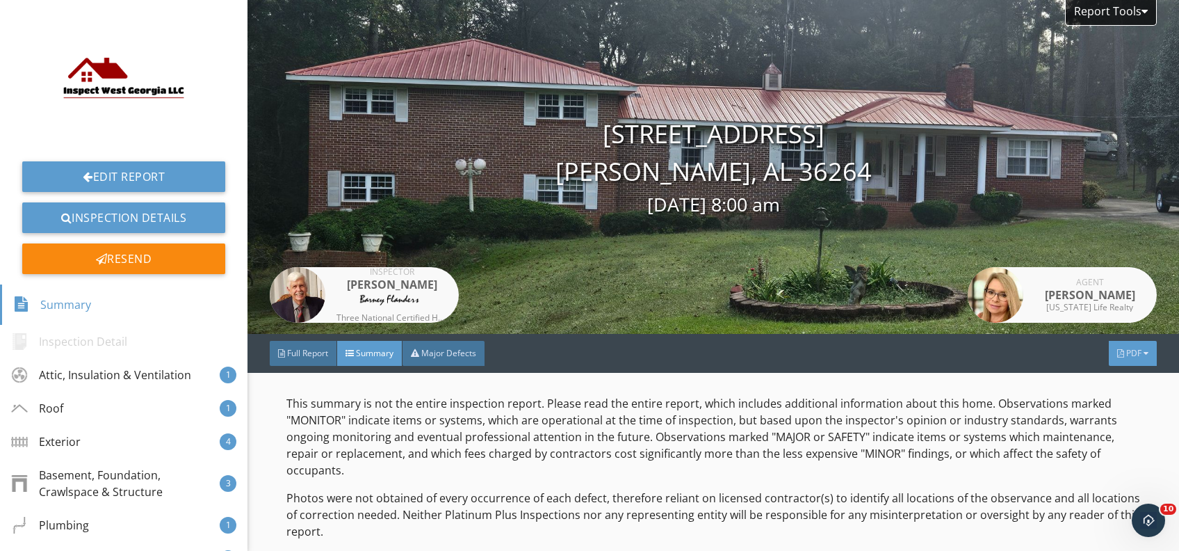
click at [1109, 345] on div "PDF" at bounding box center [1133, 353] width 48 height 25
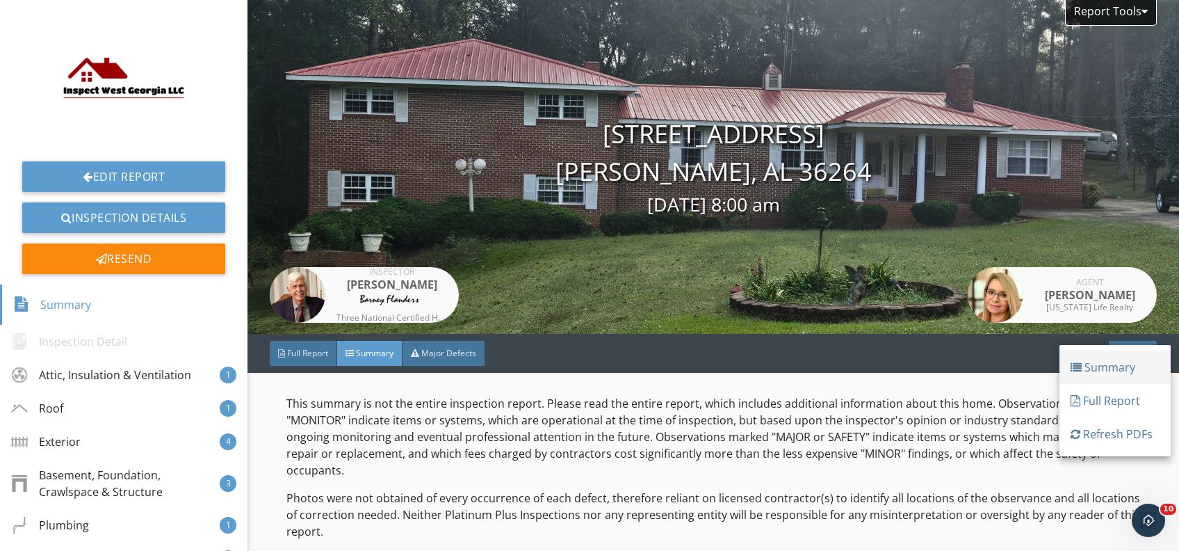
click at [1090, 367] on div "Summary" at bounding box center [1115, 367] width 89 height 17
